Goal: Navigation & Orientation: Find specific page/section

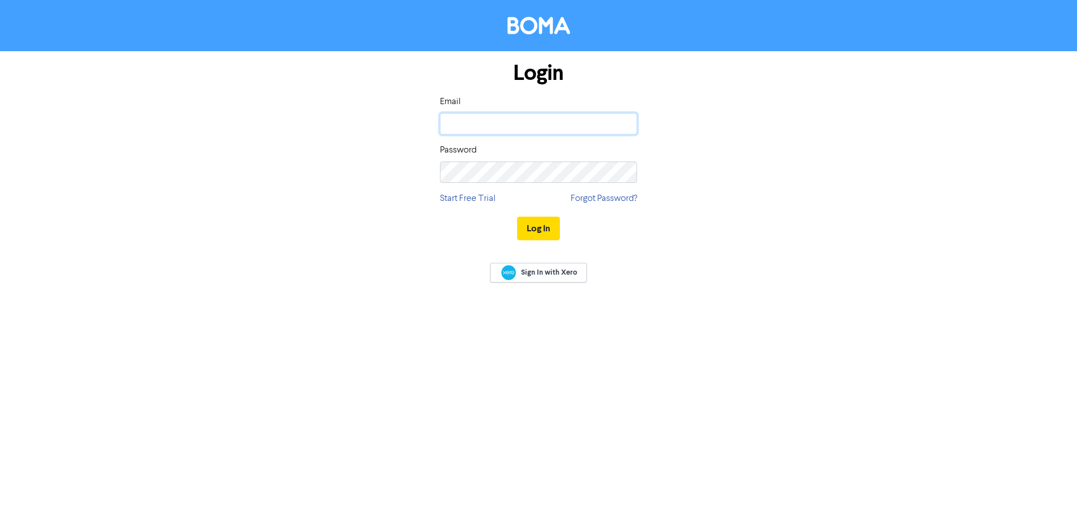
click at [567, 118] on input "email" at bounding box center [538, 123] width 197 height 21
type input "[EMAIL_ADDRESS][DOMAIN_NAME]"
click at [545, 231] on button "Log In" at bounding box center [538, 229] width 43 height 24
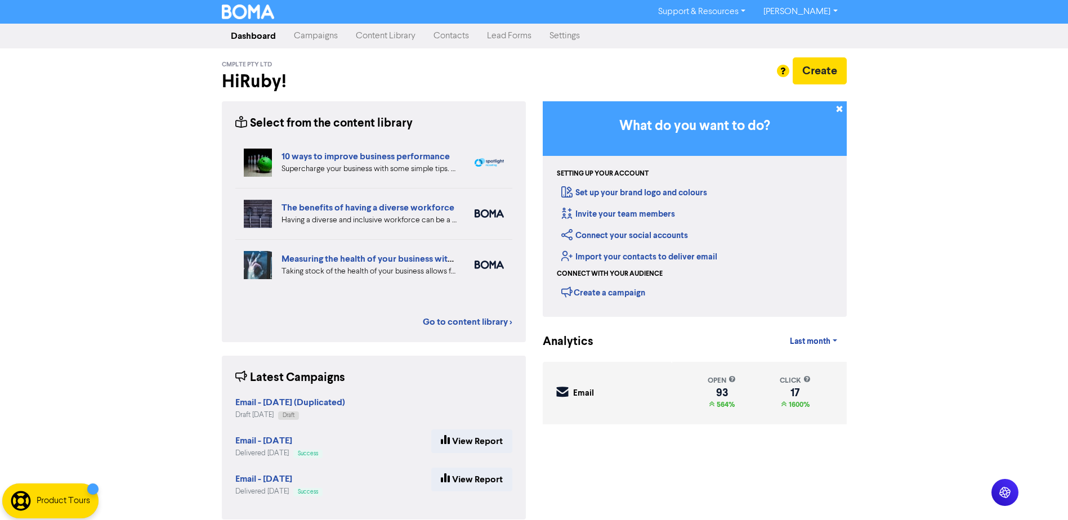
click at [374, 39] on link "Content Library" at bounding box center [386, 36] width 78 height 23
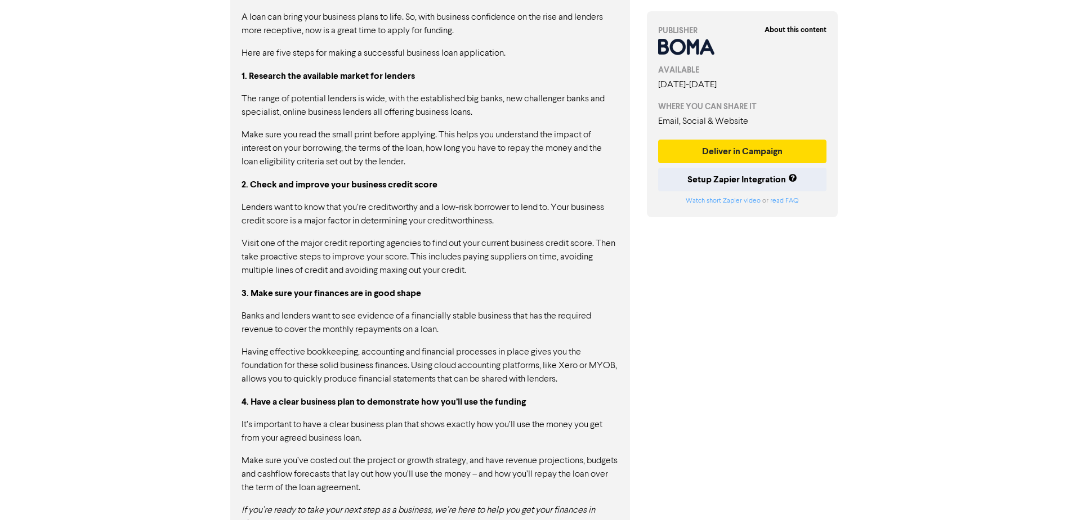
scroll to position [916, 0]
